Goal: Navigation & Orientation: Find specific page/section

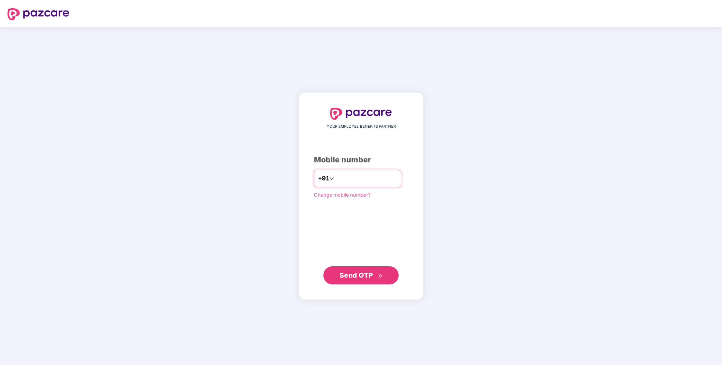
type input "**********"
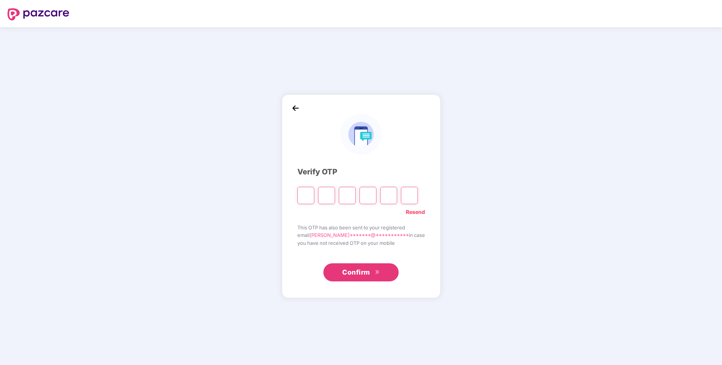
type input "*"
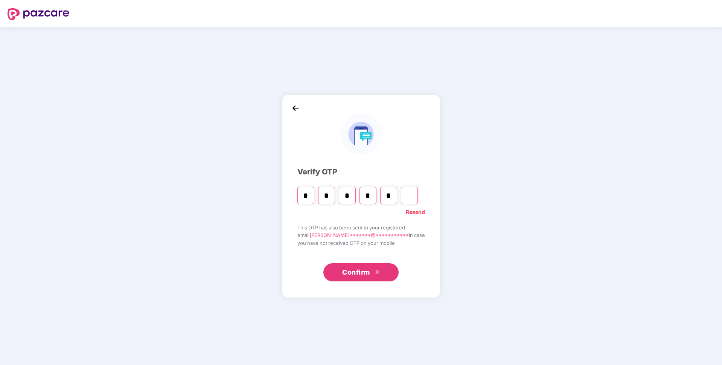
type input "*"
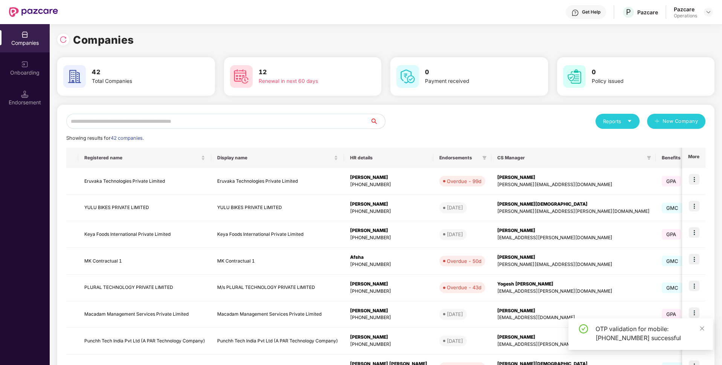
click at [184, 122] on input "text" at bounding box center [218, 121] width 304 height 15
click at [697, 11] on div "Pazcare Operations" at bounding box center [693, 12] width 39 height 13
click at [709, 12] on img at bounding box center [708, 12] width 6 height 6
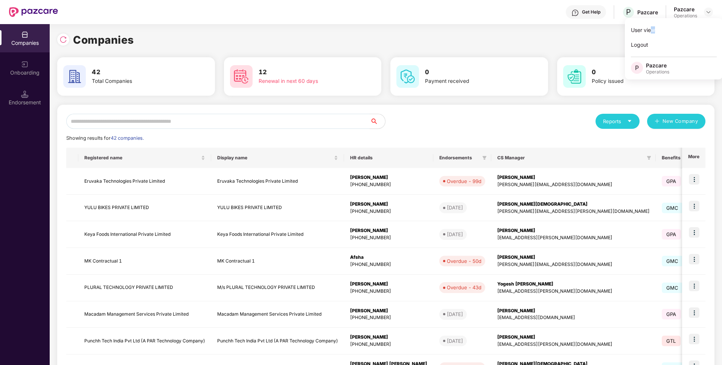
drag, startPoint x: 650, startPoint y: 30, endPoint x: 658, endPoint y: 17, distance: 14.5
click at [655, 20] on div "User view Logout P Pazcare Operations" at bounding box center [674, 48] width 98 height 61
click at [713, 15] on header "Get Help P Pazcare Pazcare Operations" at bounding box center [361, 12] width 722 height 24
click at [710, 15] on img at bounding box center [708, 12] width 6 height 6
click at [669, 30] on div "User view" at bounding box center [674, 30] width 98 height 15
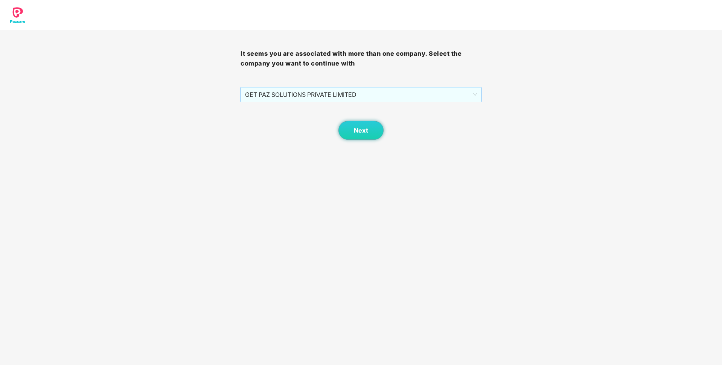
click at [324, 93] on span "GET PAZ SOLUTIONS PRIVATE LIMITED" at bounding box center [360, 94] width 231 height 14
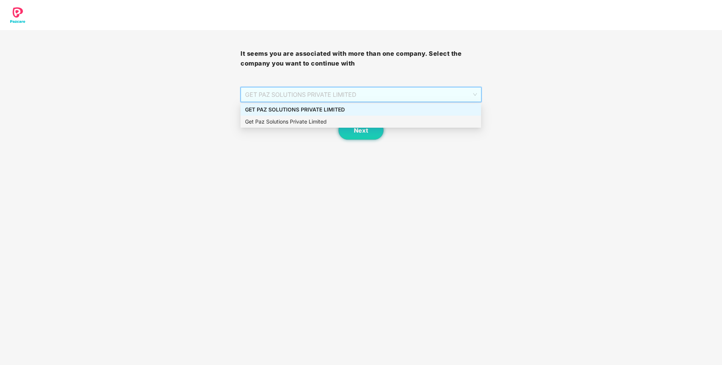
click at [305, 121] on div "Get Paz Solutions Private Limited" at bounding box center [360, 121] width 231 height 8
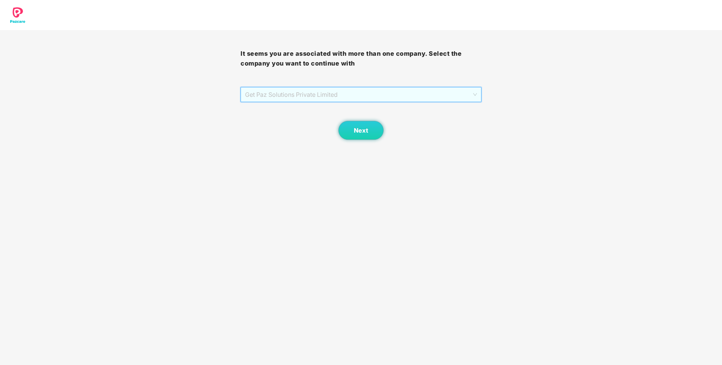
click at [341, 94] on span "Get Paz Solutions Private Limited" at bounding box center [360, 94] width 231 height 14
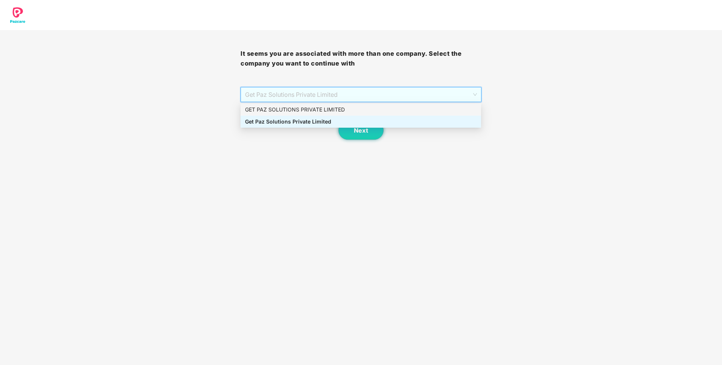
click at [318, 108] on div "GET PAZ SOLUTIONS PRIVATE LIMITED" at bounding box center [360, 109] width 231 height 8
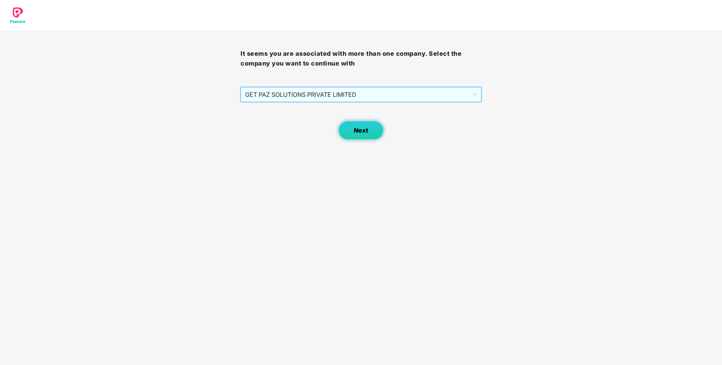
click at [356, 126] on button "Next" at bounding box center [360, 130] width 45 height 19
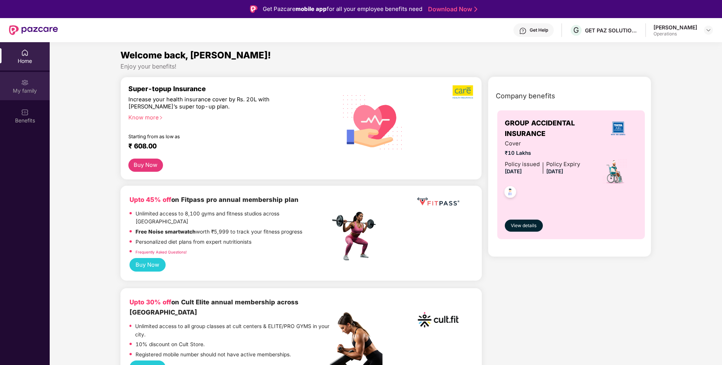
click at [32, 93] on div "My family" at bounding box center [25, 91] width 50 height 8
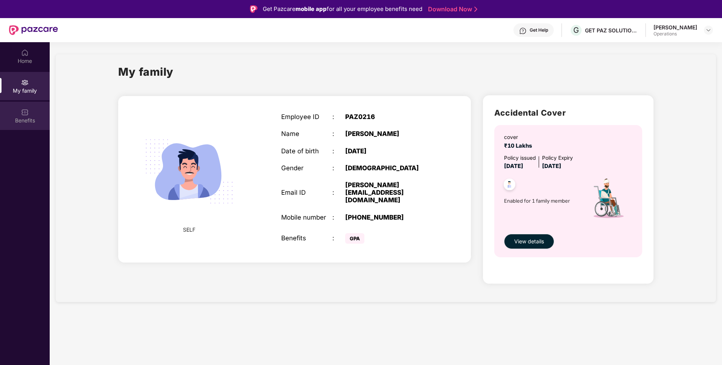
click at [29, 123] on div "Benefits" at bounding box center [25, 121] width 50 height 8
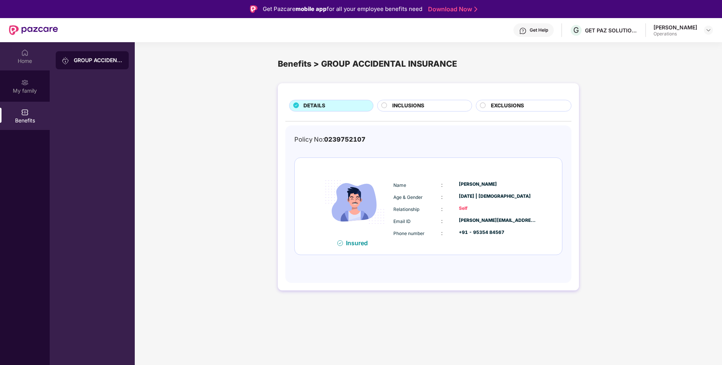
click at [31, 60] on div "Home" at bounding box center [25, 61] width 50 height 8
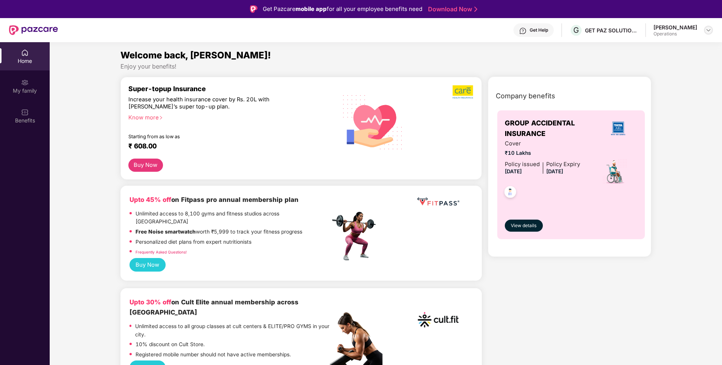
click at [708, 31] on img at bounding box center [708, 30] width 6 height 6
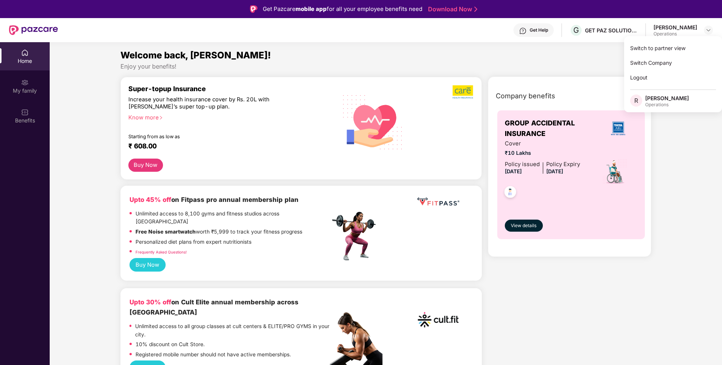
click at [566, 69] on div "Enjoy your benefits!" at bounding box center [385, 66] width 531 height 8
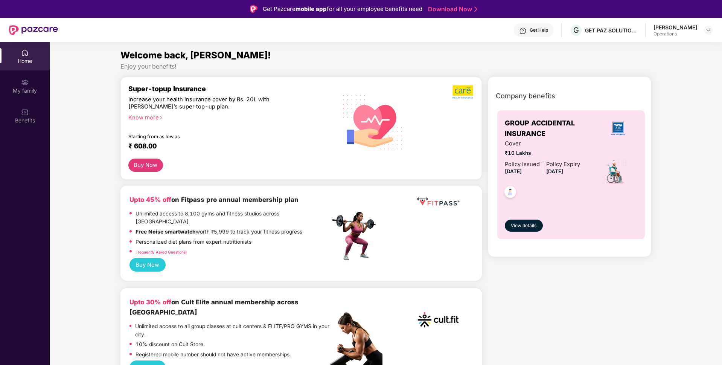
click at [680, 29] on div "[PERSON_NAME]" at bounding box center [675, 27] width 44 height 7
click at [709, 29] on img at bounding box center [708, 30] width 6 height 6
click at [663, 65] on div "Switch Company" at bounding box center [673, 62] width 98 height 15
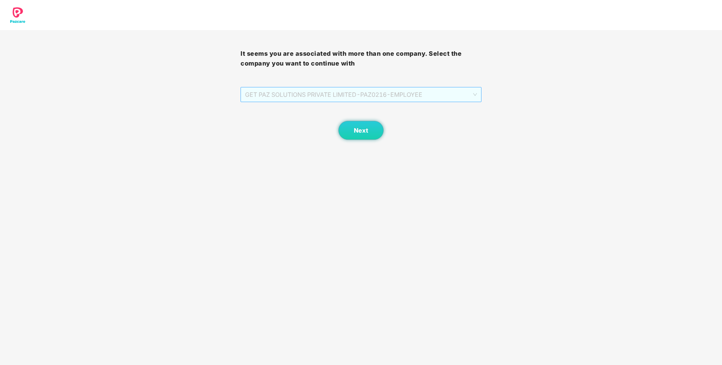
click at [388, 94] on span "GET PAZ SOLUTIONS PRIVATE LIMITED - PAZ0216 - EMPLOYEE" at bounding box center [360, 94] width 231 height 14
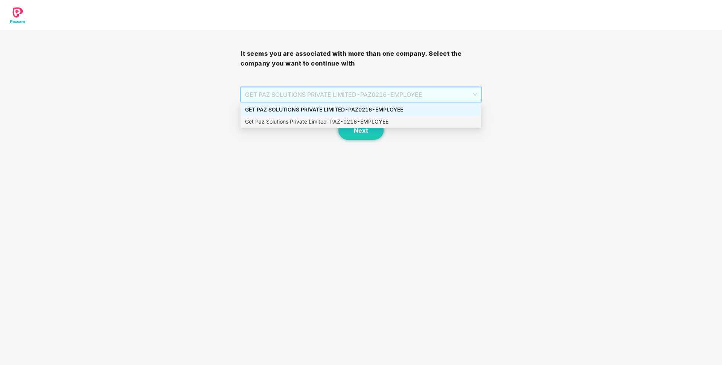
click at [361, 119] on div "Get Paz Solutions Private Limited - PAZ-0216 - EMPLOYEE" at bounding box center [360, 121] width 231 height 8
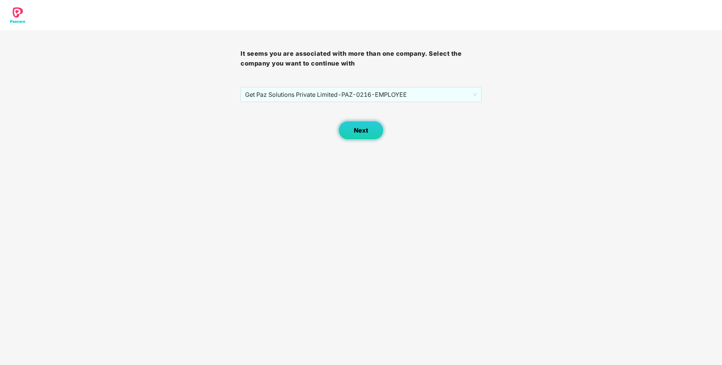
click at [365, 131] on span "Next" at bounding box center [361, 130] width 14 height 7
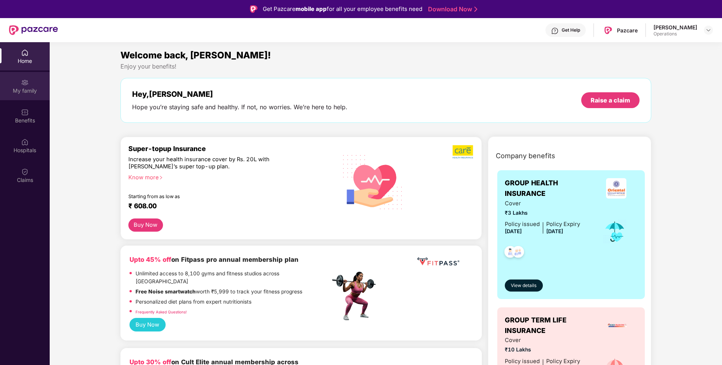
click at [31, 92] on div "My family" at bounding box center [25, 91] width 50 height 8
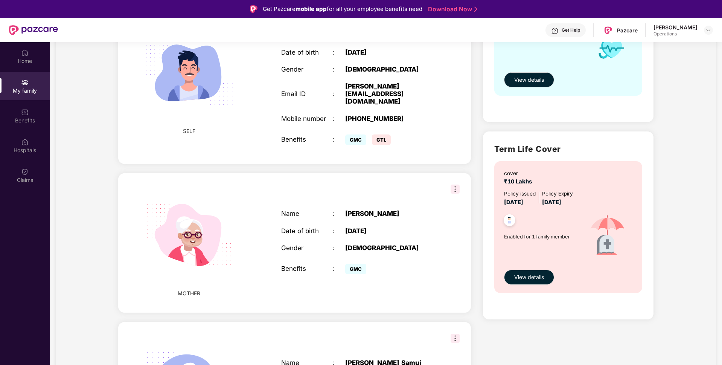
scroll to position [231, 0]
